Goal: Entertainment & Leisure: Consume media (video, audio)

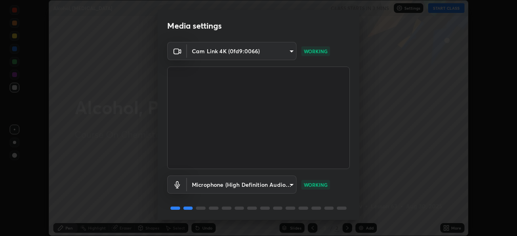
scroll to position [29, 0]
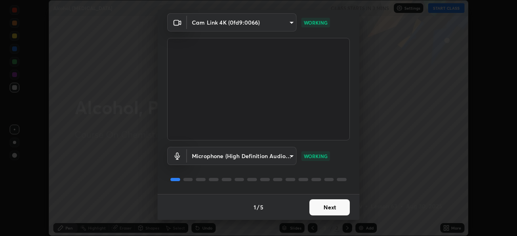
click at [331, 207] on button "Next" at bounding box center [330, 208] width 40 height 16
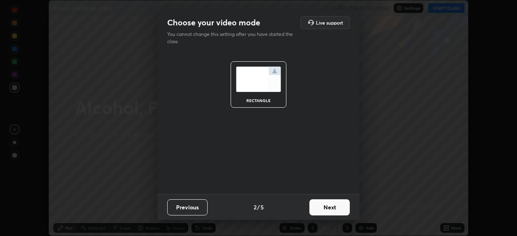
scroll to position [0, 0]
click at [334, 210] on button "Next" at bounding box center [330, 208] width 40 height 16
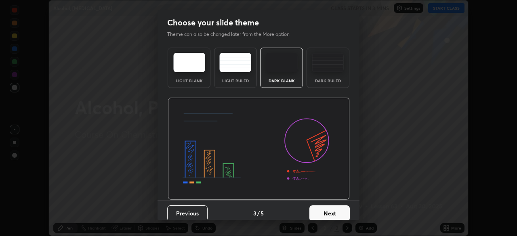
click at [336, 212] on button "Next" at bounding box center [330, 214] width 40 height 16
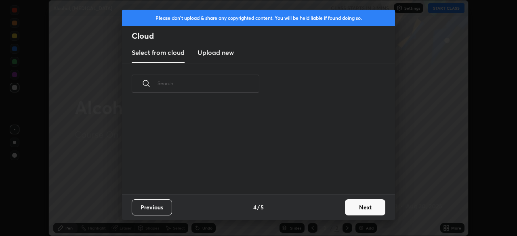
scroll to position [90, 260]
click at [352, 209] on button "Next" at bounding box center [365, 208] width 40 height 16
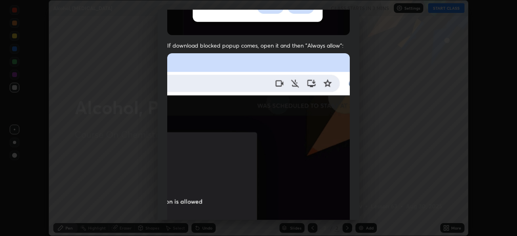
scroll to position [179, 0]
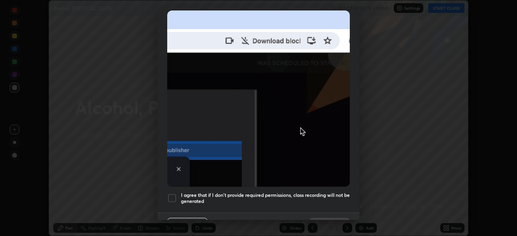
click at [309, 194] on h5 "I agree that if I don't provide required permissions, class recording will not …" at bounding box center [265, 198] width 169 height 13
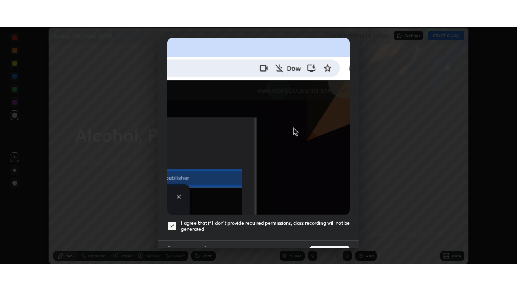
scroll to position [194, 0]
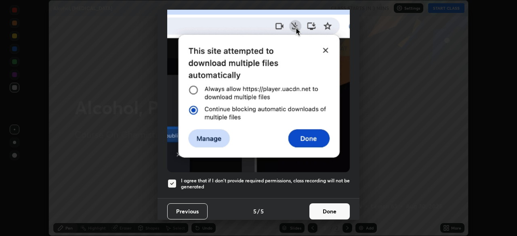
click at [331, 204] on button "Done" at bounding box center [330, 212] width 40 height 16
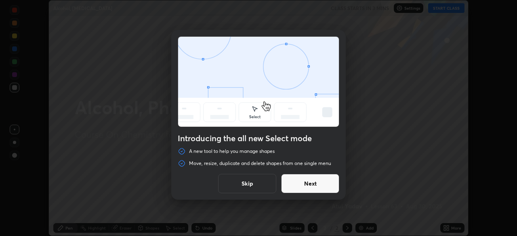
click at [321, 191] on button "Next" at bounding box center [310, 183] width 58 height 19
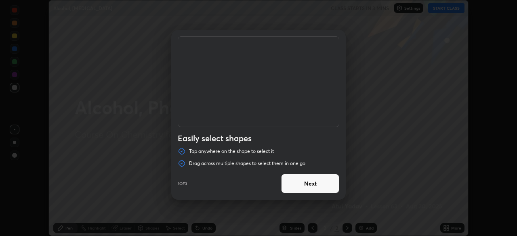
click at [317, 189] on button "Next" at bounding box center [310, 183] width 58 height 19
click at [315, 185] on button "Next" at bounding box center [310, 183] width 58 height 19
click at [315, 185] on button "Done" at bounding box center [310, 183] width 58 height 19
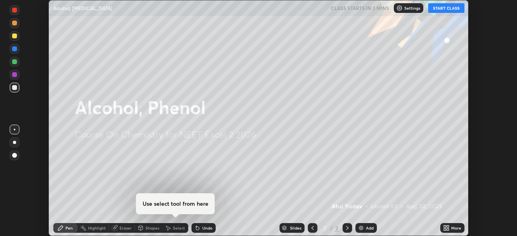
click at [443, 11] on button "START CLASS" at bounding box center [447, 8] width 36 height 10
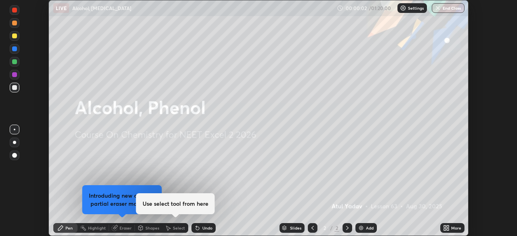
click at [454, 227] on div "More" at bounding box center [457, 228] width 10 height 4
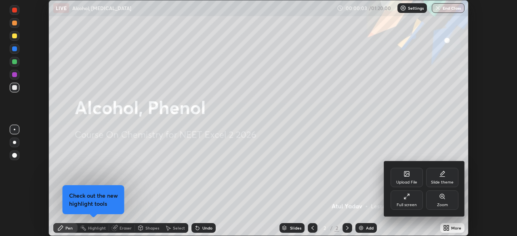
click at [408, 203] on div "Full screen" at bounding box center [407, 200] width 32 height 19
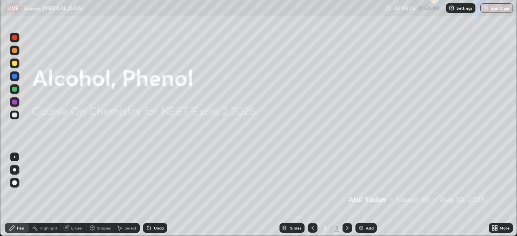
scroll to position [291, 517]
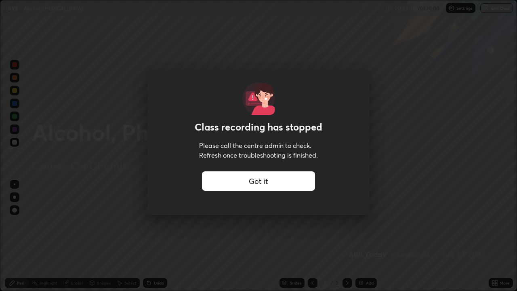
click at [238, 184] on div "Got it" at bounding box center [258, 180] width 113 height 19
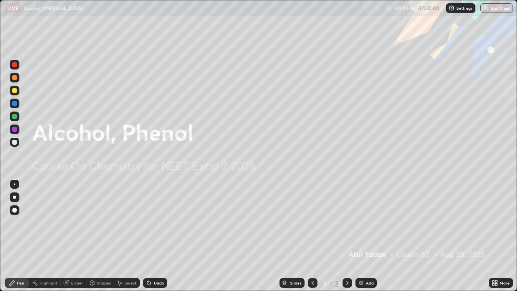
click at [457, 11] on div "Settings" at bounding box center [461, 8] width 30 height 10
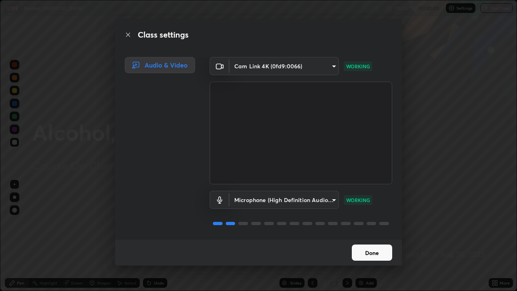
click at [363, 236] on button "Done" at bounding box center [372, 253] width 40 height 16
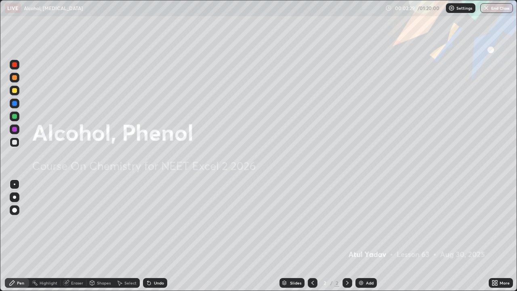
click at [495, 236] on icon at bounding box center [495, 283] width 6 height 6
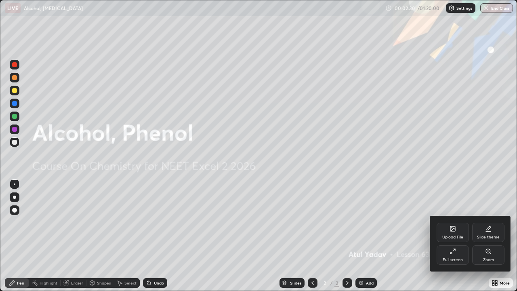
click at [455, 236] on icon at bounding box center [453, 251] width 6 height 6
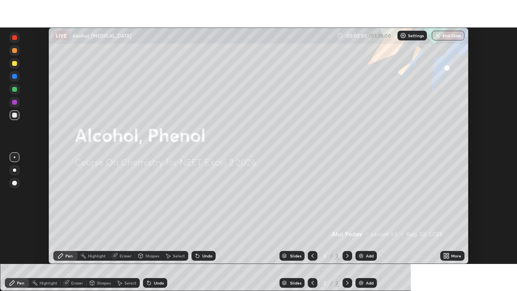
scroll to position [40189, 39908]
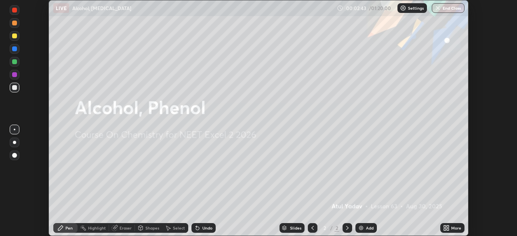
click at [453, 229] on div "More" at bounding box center [457, 228] width 10 height 4
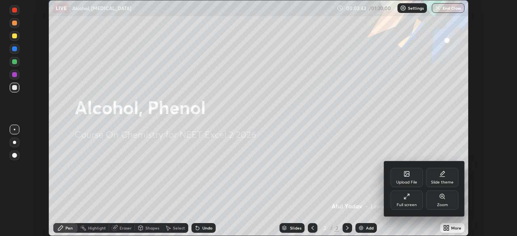
click at [410, 199] on icon at bounding box center [407, 197] width 6 height 6
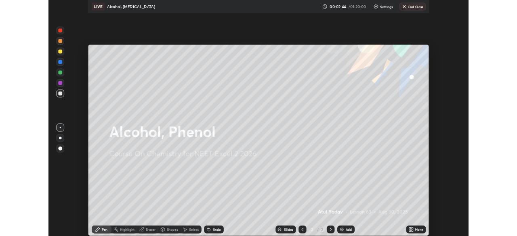
scroll to position [291, 517]
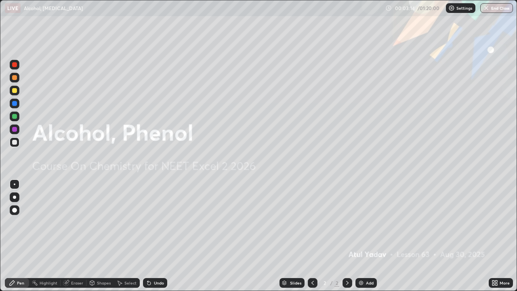
click at [359, 236] on img at bounding box center [361, 283] width 6 height 6
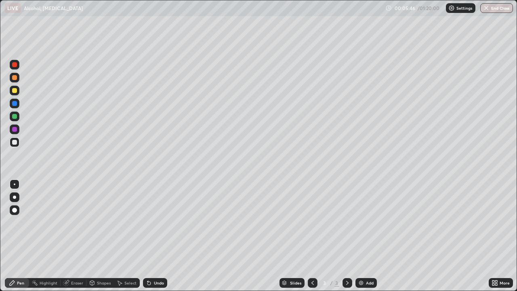
click at [15, 92] on div at bounding box center [14, 90] width 5 height 5
click at [152, 236] on div "Undo" at bounding box center [155, 283] width 24 height 10
click at [17, 142] on div at bounding box center [15, 142] width 10 height 10
click at [17, 103] on div at bounding box center [14, 103] width 5 height 5
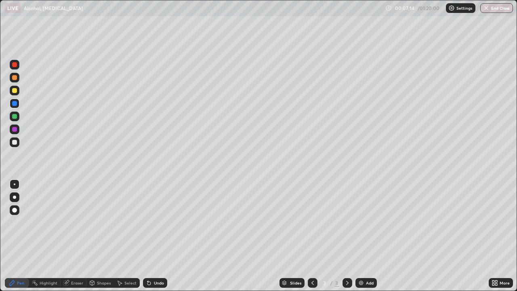
click at [150, 236] on icon at bounding box center [149, 283] width 6 height 6
click at [152, 236] on div "Undo" at bounding box center [155, 283] width 24 height 10
click at [150, 236] on icon at bounding box center [149, 283] width 6 height 6
click at [17, 118] on div at bounding box center [15, 117] width 10 height 10
click at [154, 236] on div "Undo" at bounding box center [155, 283] width 24 height 10
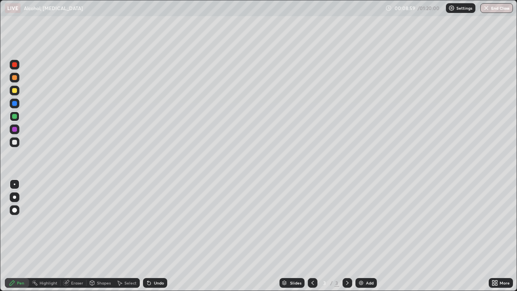
click at [154, 236] on div "Undo" at bounding box center [155, 283] width 24 height 10
click at [18, 130] on div at bounding box center [15, 130] width 10 height 10
click at [13, 196] on div at bounding box center [14, 197] width 3 height 3
click at [158, 236] on div "Undo" at bounding box center [159, 283] width 10 height 4
click at [155, 236] on div "Undo" at bounding box center [155, 283] width 24 height 10
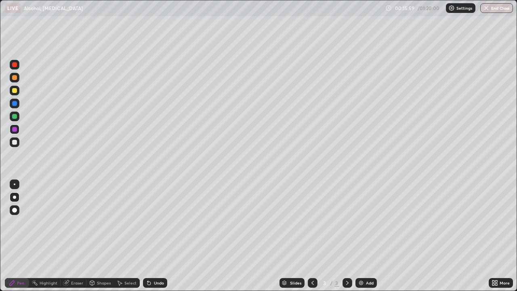
click at [363, 236] on div "Add" at bounding box center [366, 283] width 21 height 10
click at [15, 117] on div at bounding box center [14, 116] width 5 height 5
click at [74, 236] on div "Eraser" at bounding box center [77, 283] width 12 height 4
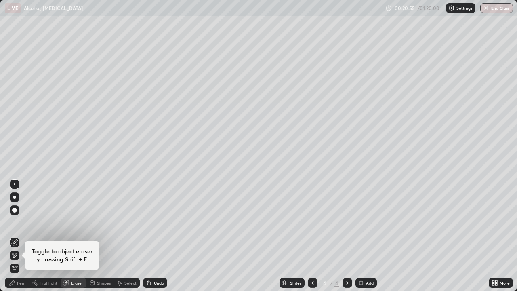
click at [21, 236] on div "Pen" at bounding box center [20, 283] width 7 height 4
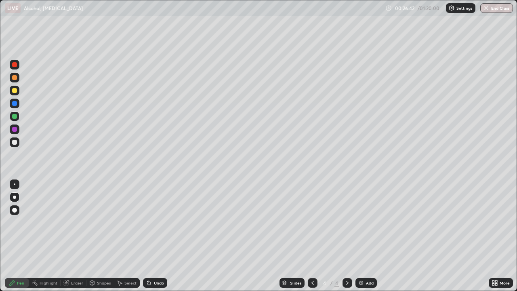
click at [362, 236] on img at bounding box center [361, 283] width 6 height 6
click at [17, 128] on div at bounding box center [15, 130] width 10 height 10
click at [157, 236] on div "Undo" at bounding box center [159, 283] width 10 height 4
click at [72, 236] on div "Eraser" at bounding box center [77, 283] width 12 height 4
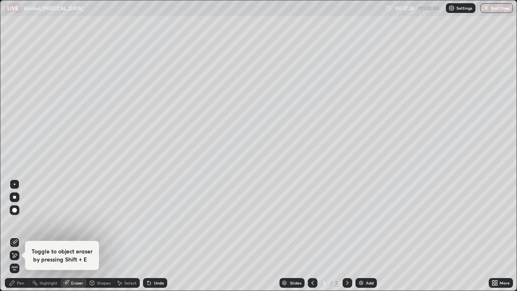
click at [16, 236] on icon at bounding box center [14, 255] width 6 height 7
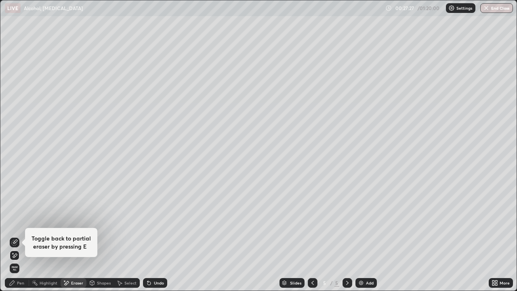
click at [19, 236] on div "Pen" at bounding box center [20, 283] width 7 height 4
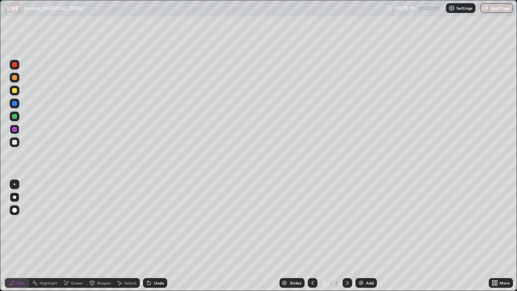
click at [15, 90] on div at bounding box center [14, 90] width 5 height 5
click at [18, 62] on div at bounding box center [15, 65] width 10 height 10
click at [152, 236] on div "Undo" at bounding box center [155, 283] width 24 height 10
click at [18, 116] on div at bounding box center [15, 117] width 10 height 10
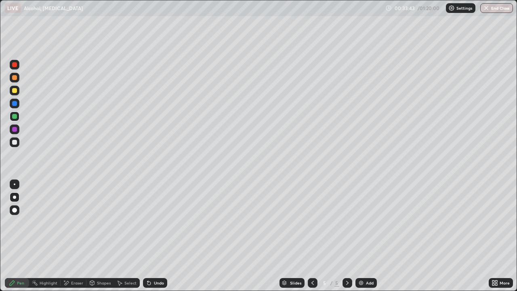
click at [15, 129] on div at bounding box center [14, 129] width 5 height 5
click at [72, 236] on div "Eraser" at bounding box center [77, 283] width 12 height 4
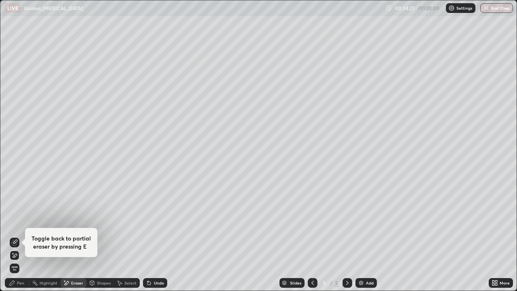
click at [22, 236] on div "Pen" at bounding box center [20, 283] width 7 height 4
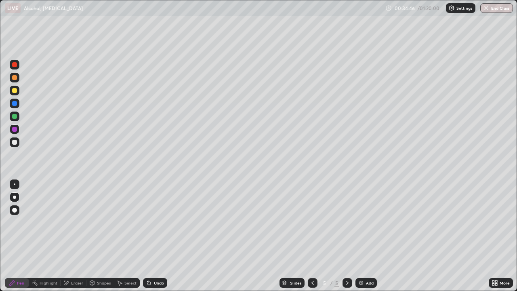
click at [17, 77] on div at bounding box center [14, 77] width 5 height 5
click at [18, 115] on div at bounding box center [15, 117] width 10 height 10
click at [71, 236] on div "Eraser" at bounding box center [77, 283] width 12 height 4
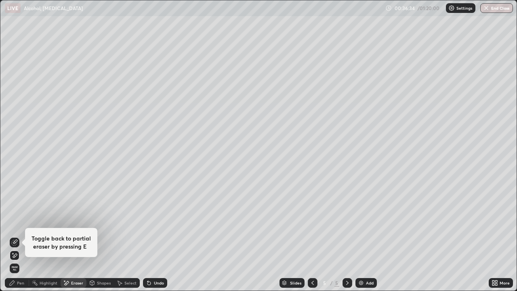
click at [21, 236] on div "Pen" at bounding box center [20, 283] width 7 height 4
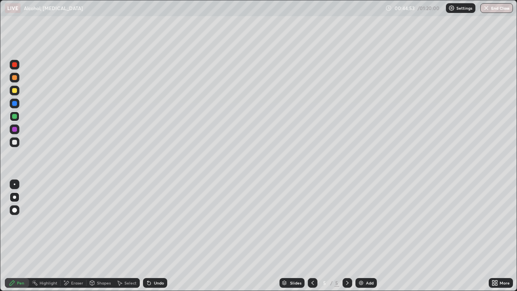
click at [363, 236] on img at bounding box center [361, 283] width 6 height 6
click at [74, 236] on div "Eraser" at bounding box center [77, 283] width 12 height 4
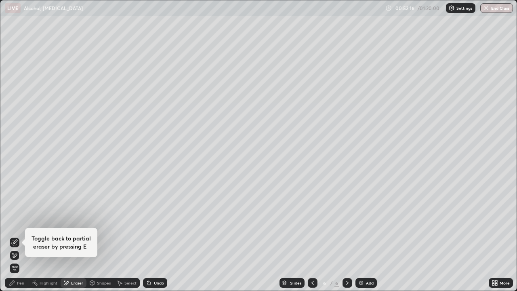
click at [159, 236] on div "Undo" at bounding box center [159, 283] width 10 height 4
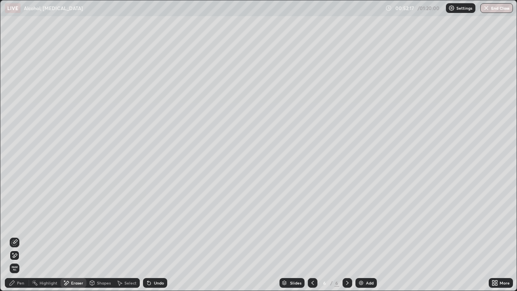
click at [165, 236] on div "Undo" at bounding box center [155, 283] width 24 height 10
click at [25, 236] on div "Pen" at bounding box center [17, 283] width 24 height 10
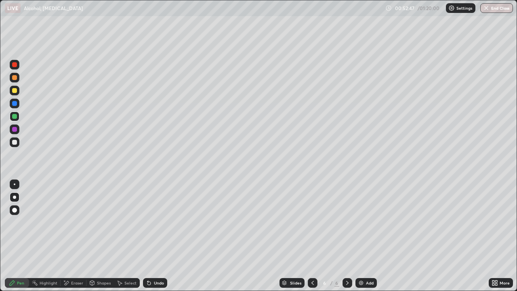
click at [74, 236] on div "Eraser" at bounding box center [77, 283] width 12 height 4
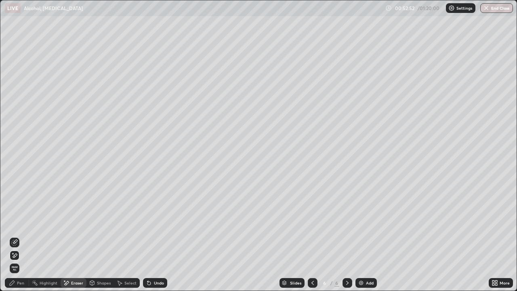
click at [17, 236] on div "Pen" at bounding box center [20, 283] width 7 height 4
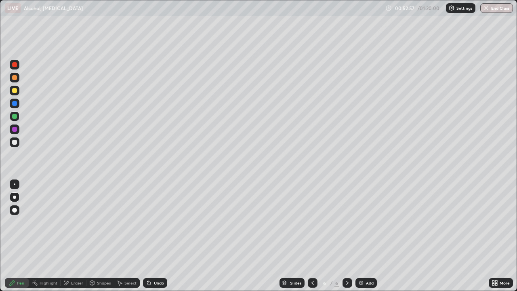
click at [19, 62] on div at bounding box center [15, 65] width 10 height 10
click at [15, 91] on div at bounding box center [14, 90] width 5 height 5
click at [159, 236] on div "Undo" at bounding box center [159, 283] width 10 height 4
click at [364, 236] on div "Add" at bounding box center [366, 283] width 21 height 10
click at [17, 78] on div at bounding box center [15, 78] width 10 height 10
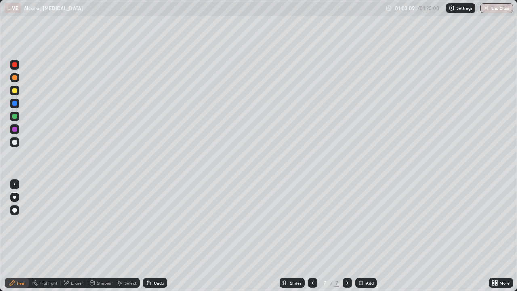
click at [151, 236] on icon at bounding box center [149, 283] width 6 height 6
click at [154, 236] on div "Undo" at bounding box center [159, 283] width 10 height 4
click at [18, 140] on div at bounding box center [15, 142] width 10 height 10
click at [360, 236] on img at bounding box center [361, 283] width 6 height 6
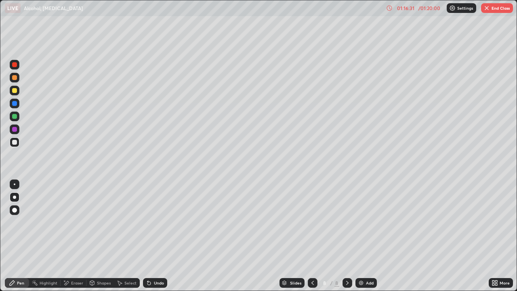
click at [150, 236] on icon at bounding box center [149, 283] width 6 height 6
click at [148, 236] on icon at bounding box center [149, 283] width 3 height 3
click at [148, 236] on icon at bounding box center [149, 283] width 6 height 6
click at [192, 236] on div "Slides 8 / 8 Add" at bounding box center [328, 283] width 322 height 16
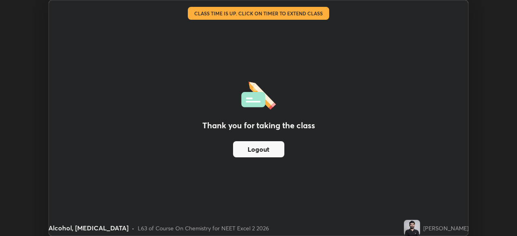
scroll to position [40189, 39908]
